Goal: Task Accomplishment & Management: Use online tool/utility

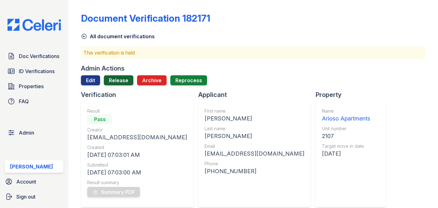
click at [120, 81] on link "Release" at bounding box center [118, 80] width 29 height 10
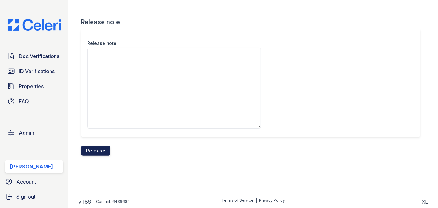
click at [102, 149] on button "Release" at bounding box center [95, 151] width 29 height 10
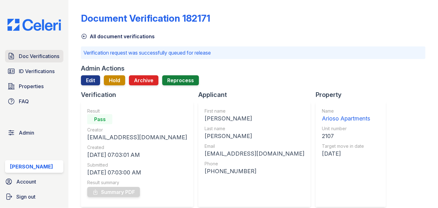
click at [38, 51] on link "Doc Verifications" at bounding box center [34, 56] width 58 height 13
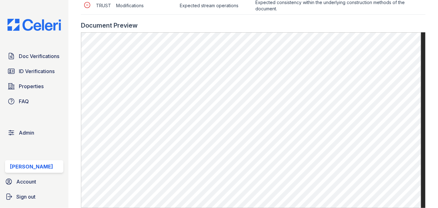
scroll to position [342, 0]
